Goal: Transaction & Acquisition: Purchase product/service

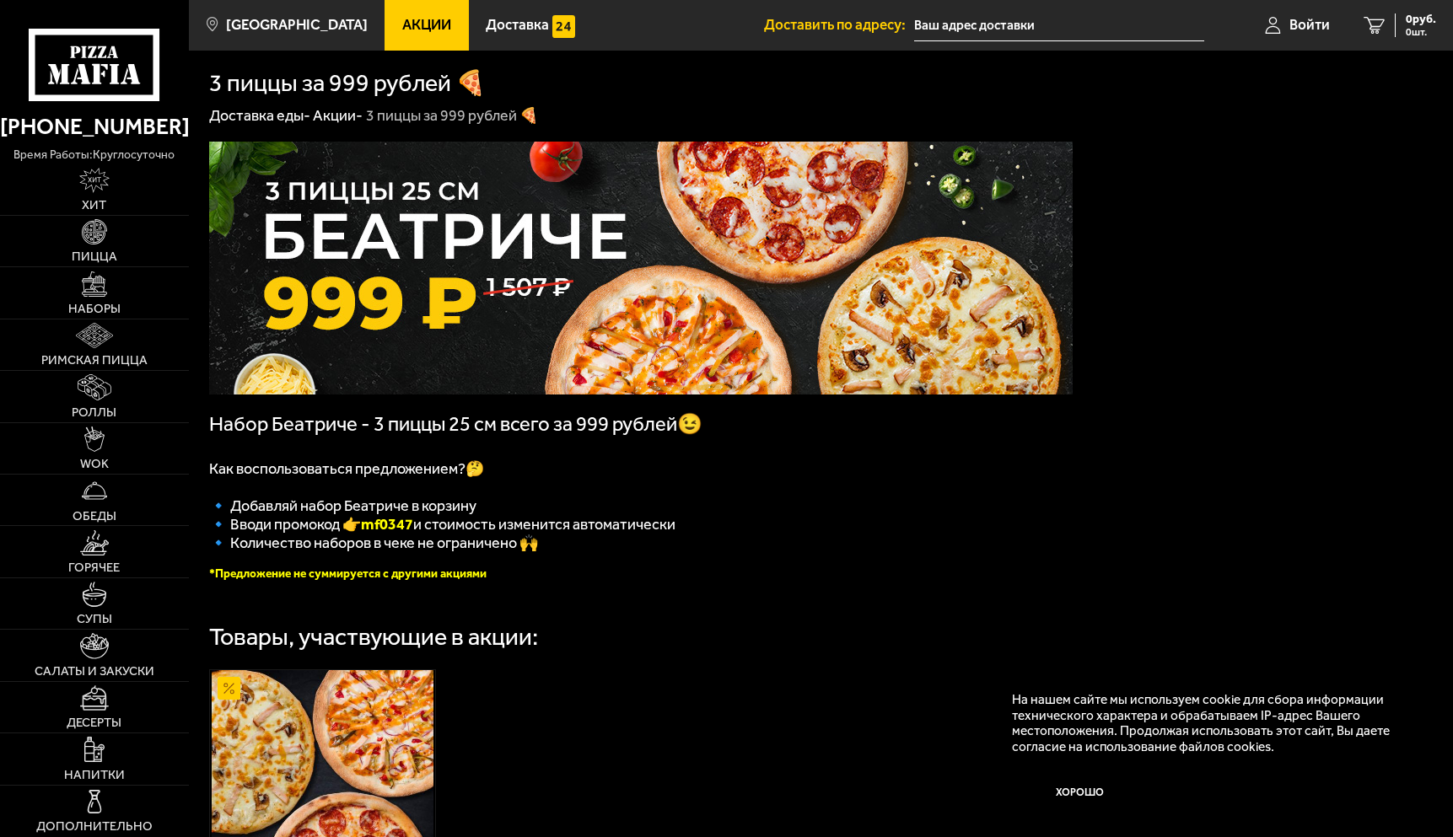
click at [1, 1] on div at bounding box center [94, 50] width 189 height 101
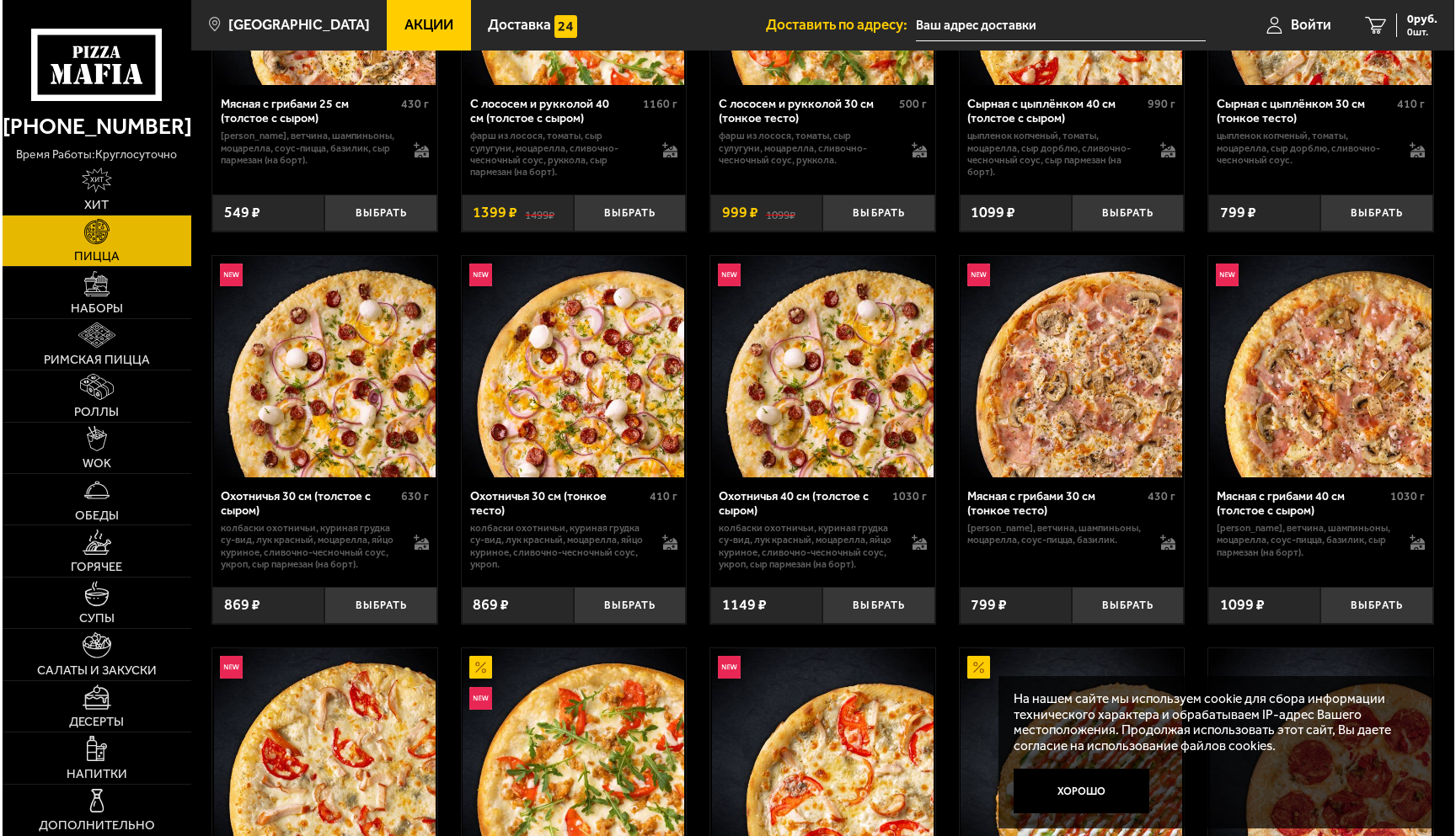
scroll to position [3200, 0]
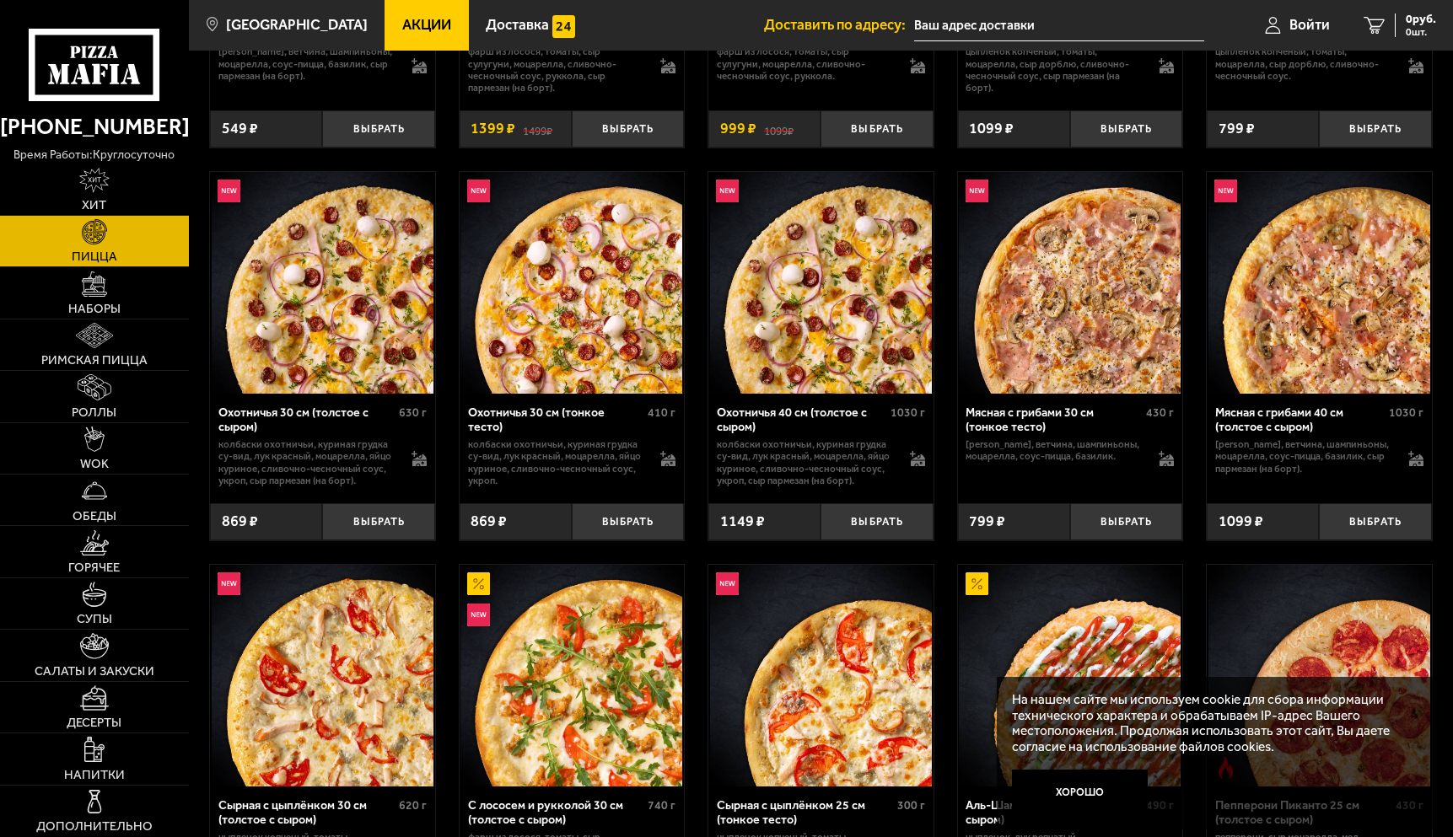
click at [326, 637] on img at bounding box center [323, 676] width 222 height 222
